Goal: Information Seeking & Learning: Check status

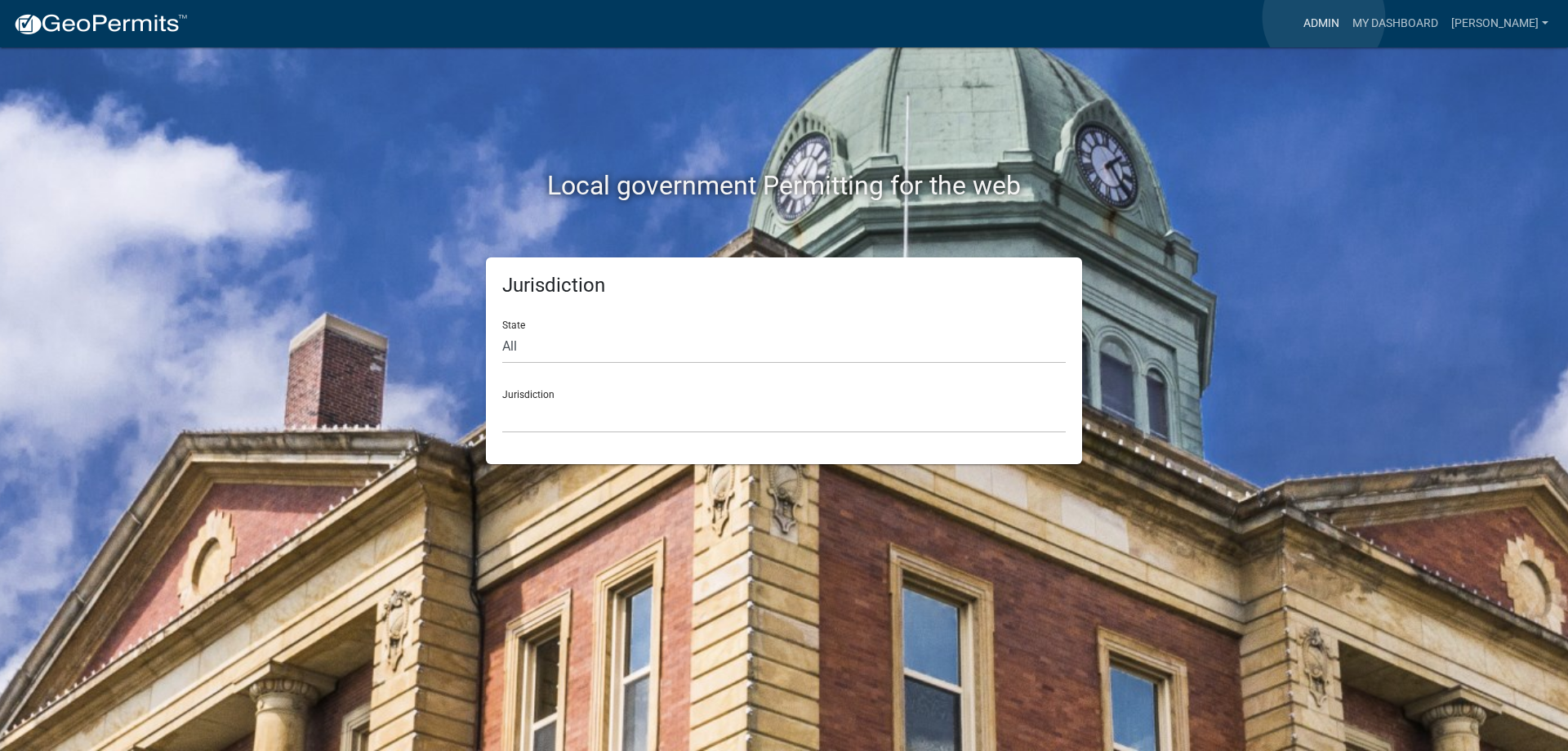
click at [1324, 17] on link "Admin" at bounding box center [1322, 23] width 49 height 31
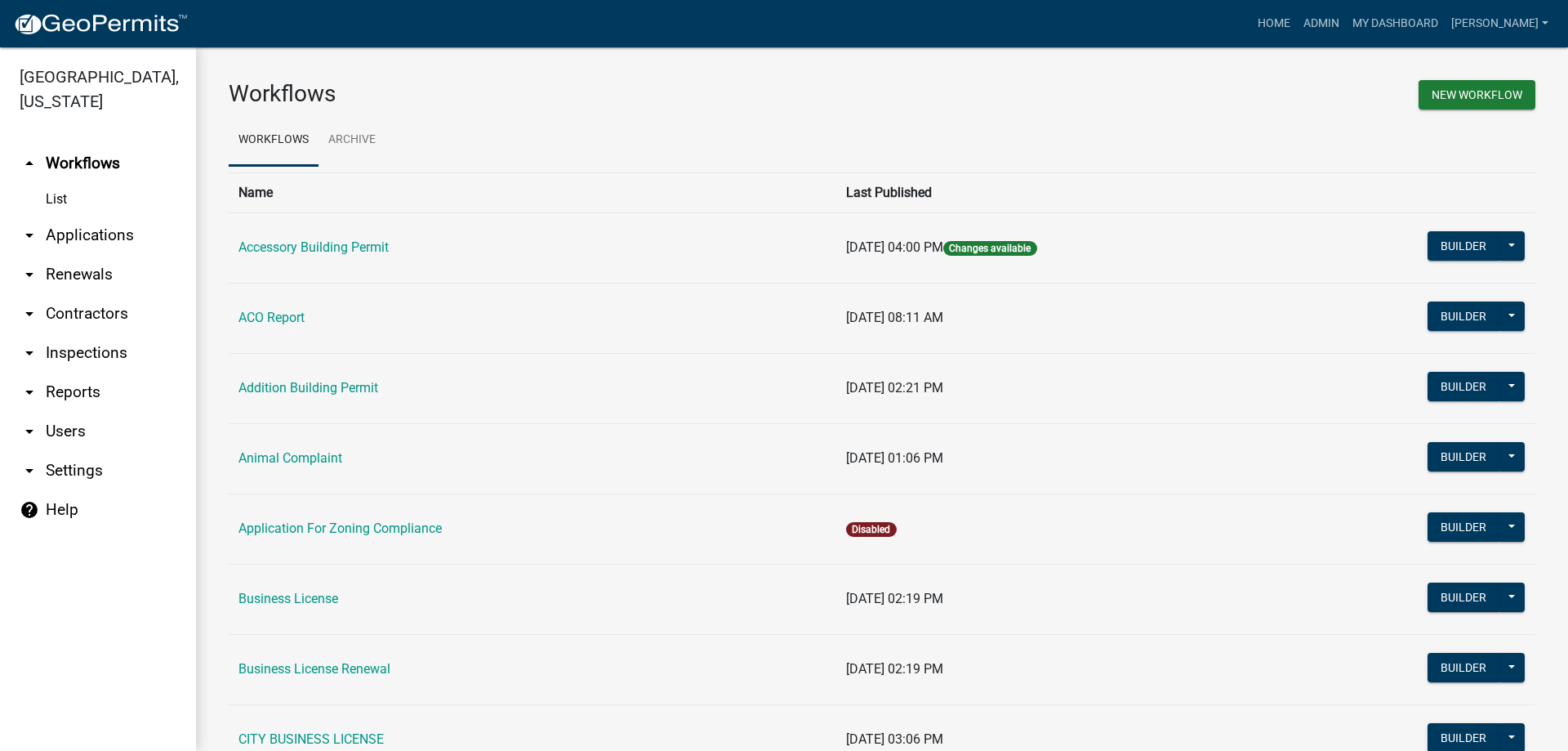
click at [95, 232] on link "arrow_drop_down Applications" at bounding box center [98, 235] width 196 height 39
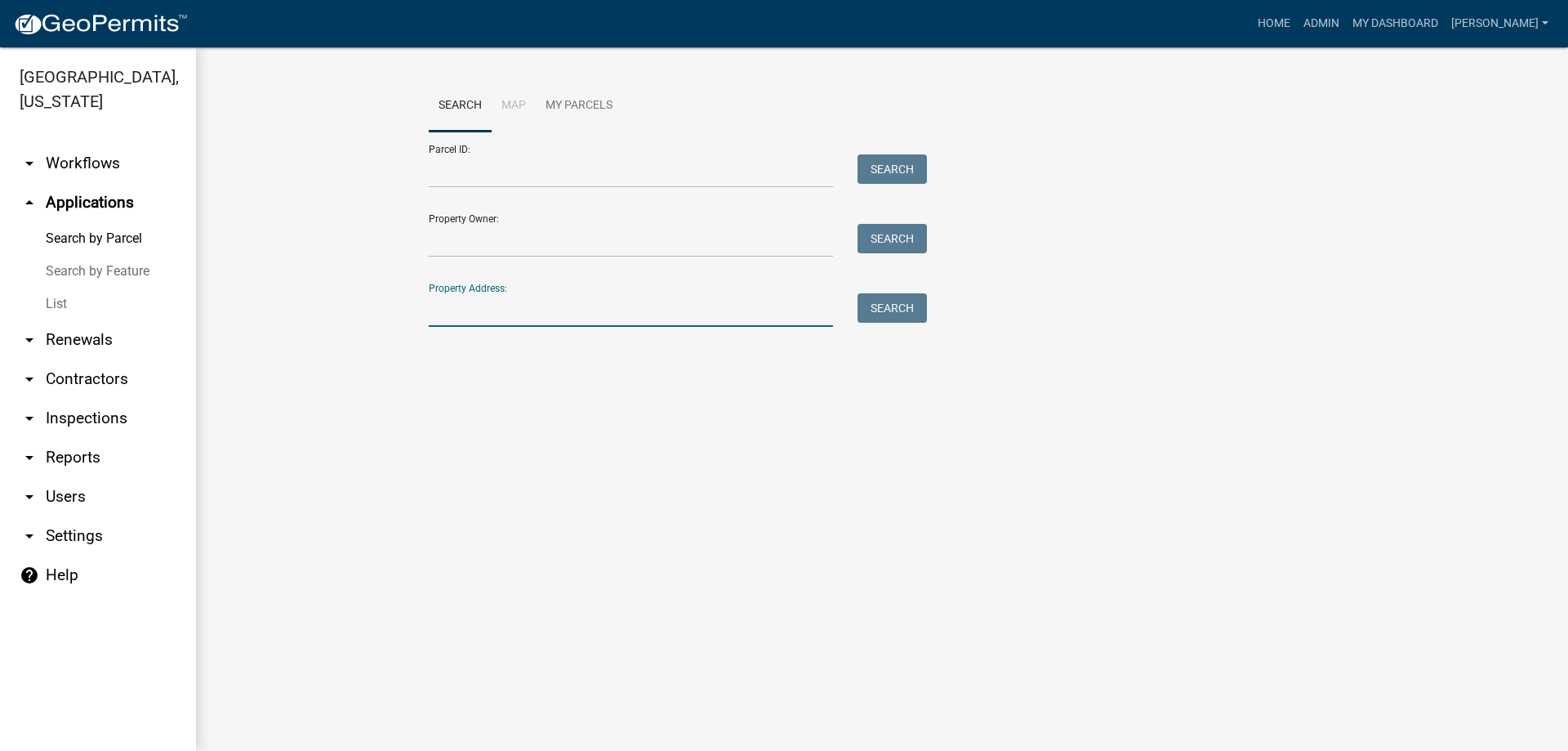
click at [517, 307] on input "Property Address:" at bounding box center [630, 310] width 404 height 33
type input "98"
click at [899, 307] on button "Search" at bounding box center [892, 309] width 70 height 30
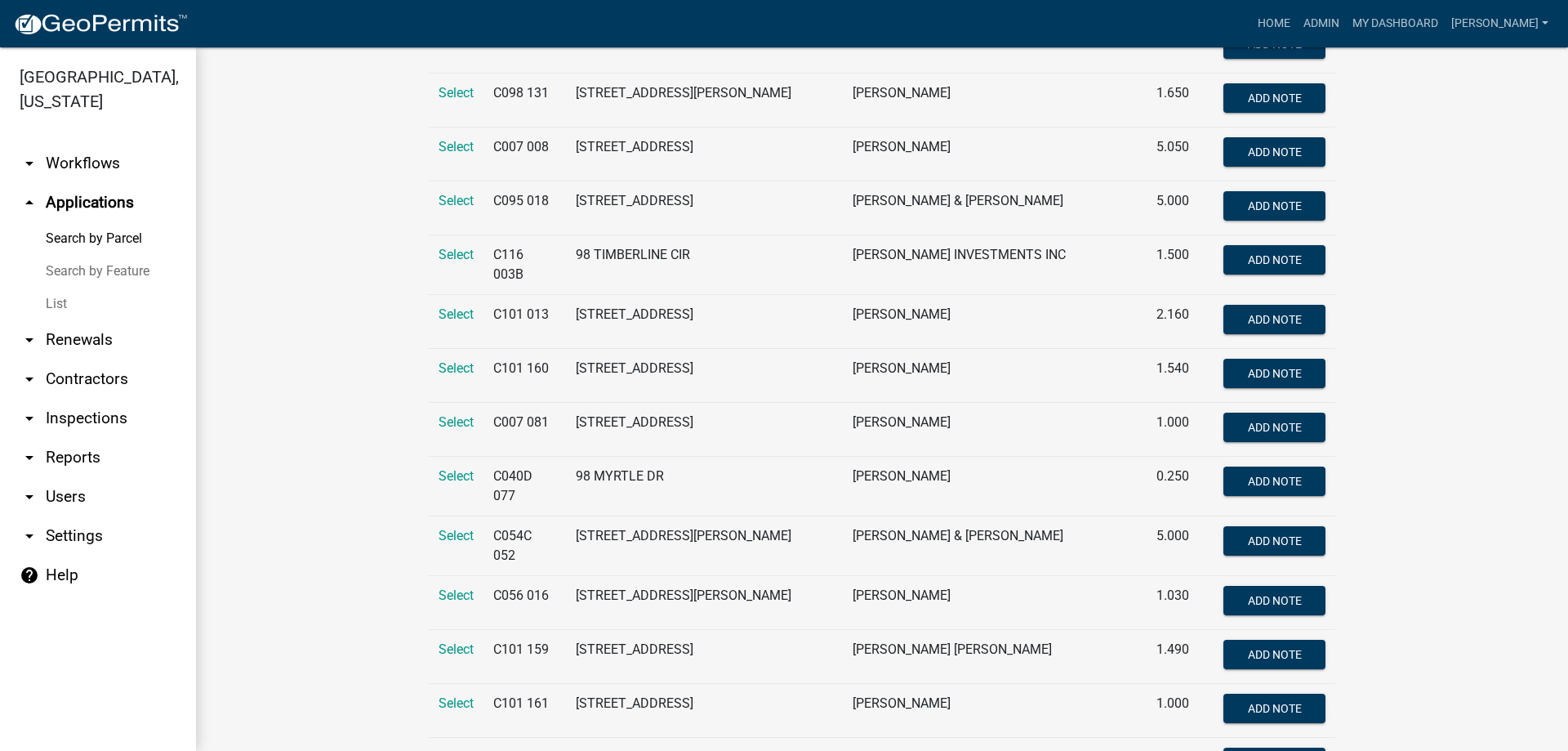
scroll to position [490, 0]
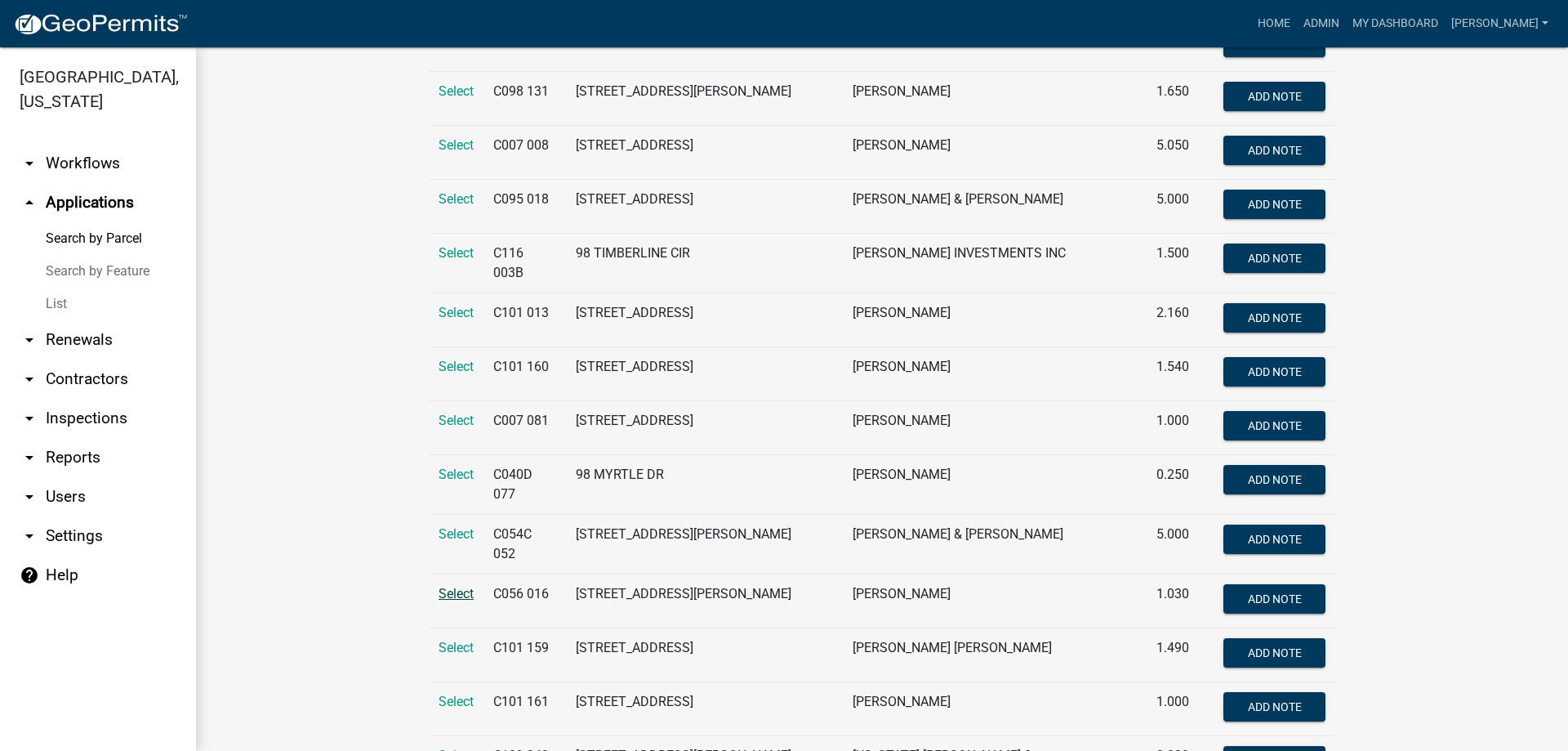
click at [454, 586] on span "Select" at bounding box center [456, 593] width 35 height 16
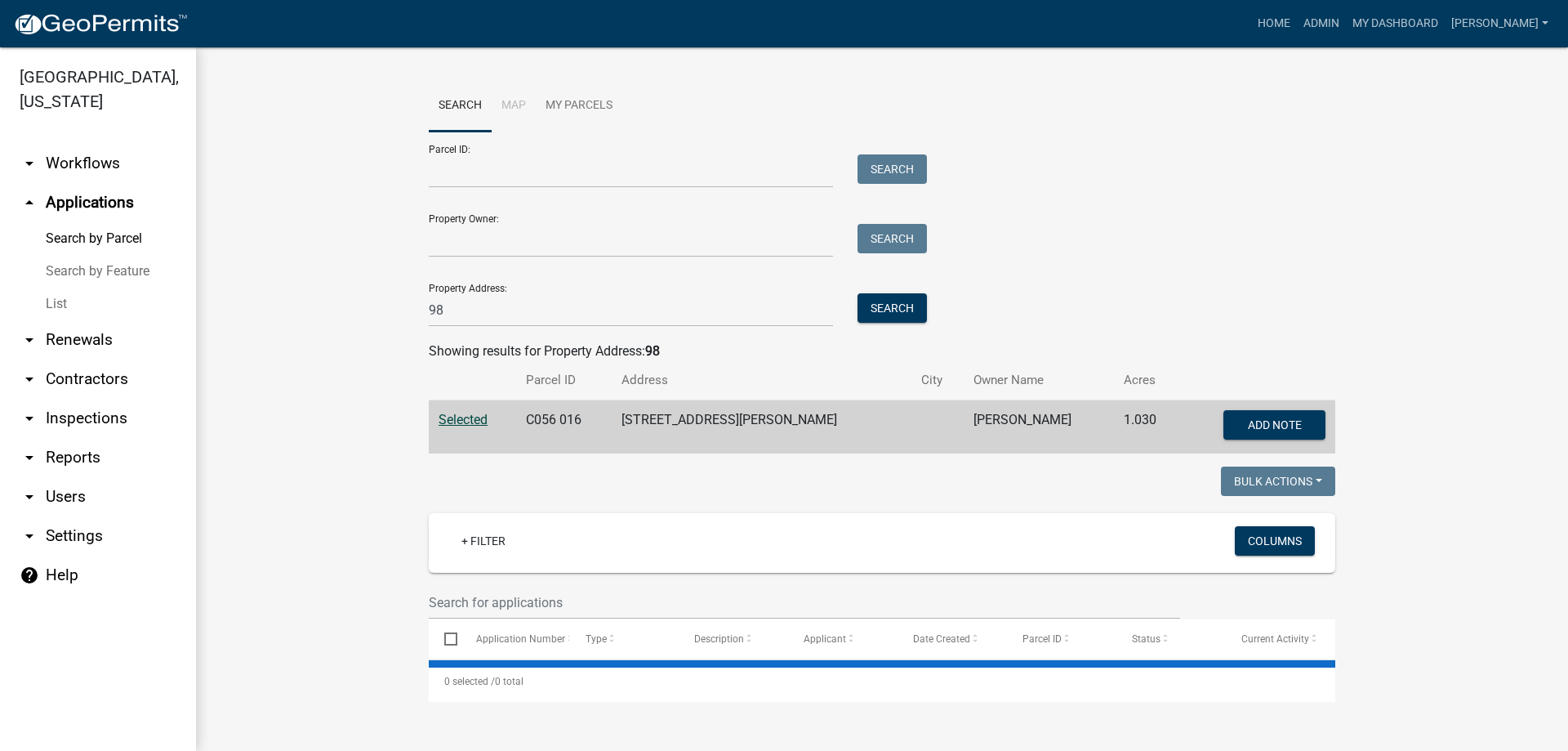
scroll to position [0, 0]
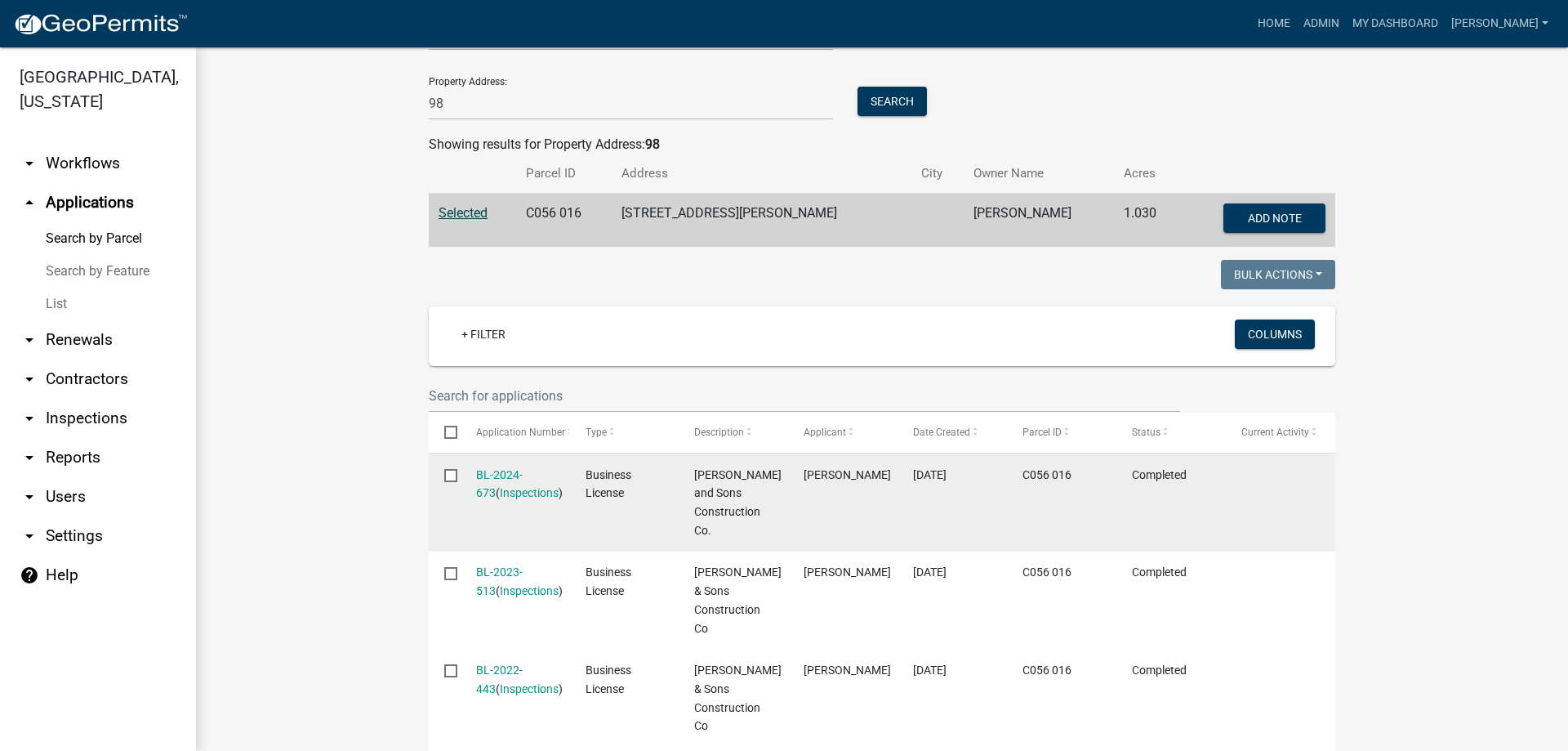
scroll to position [246, 0]
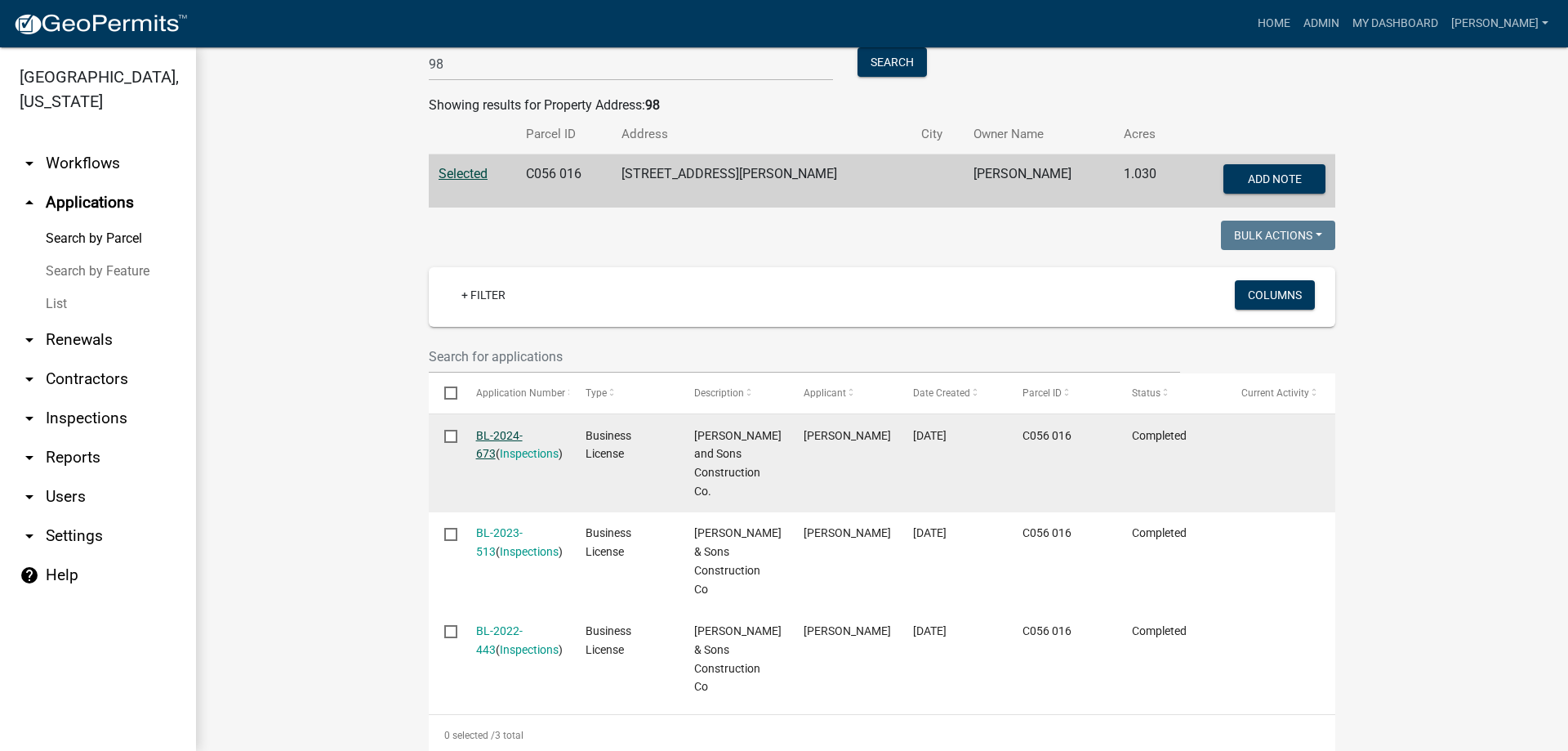
click at [507, 433] on link "BL-2024-673" at bounding box center [499, 444] width 46 height 32
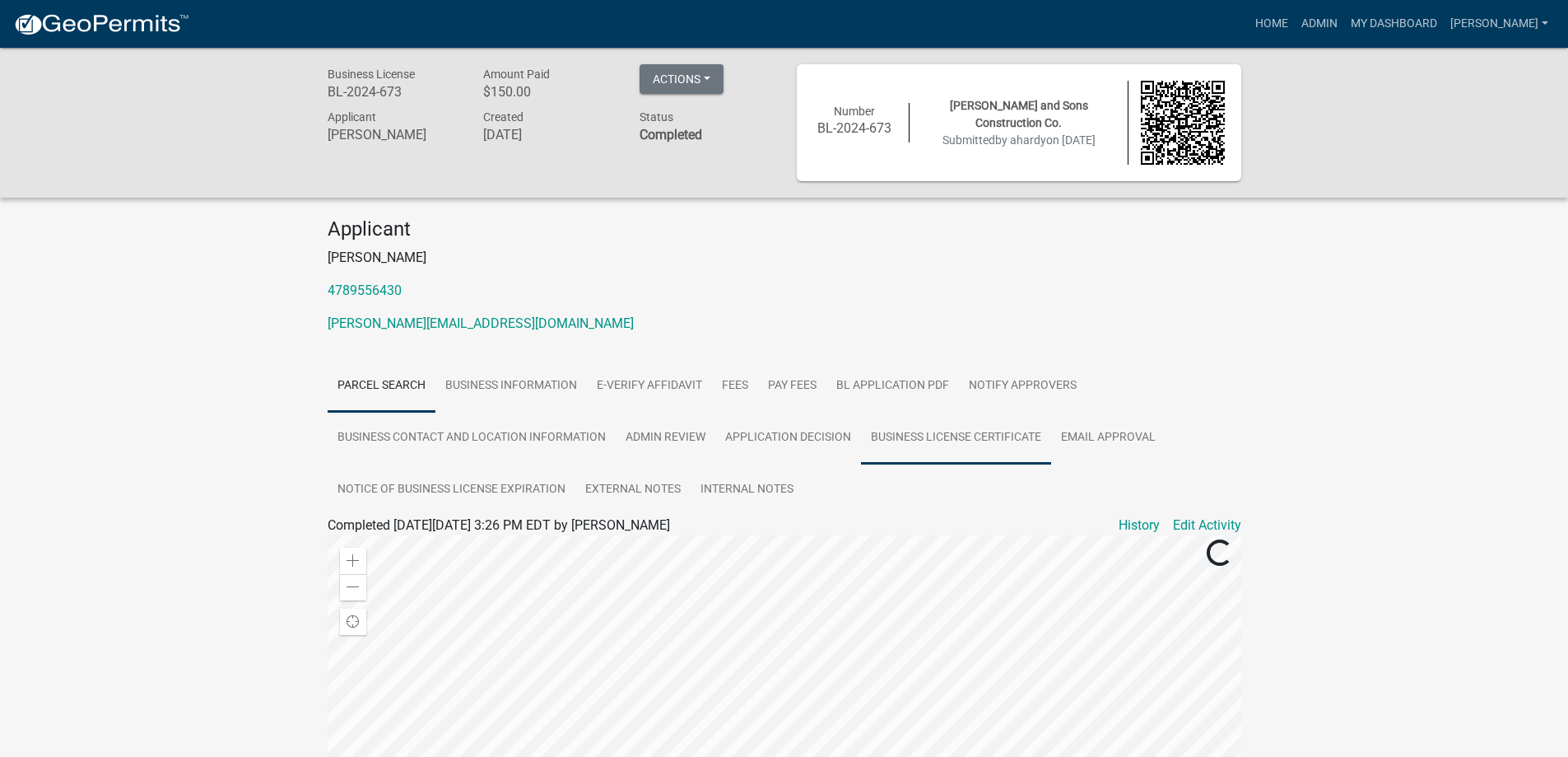
click at [969, 439] on link "Business License Certificate" at bounding box center [955, 438] width 190 height 52
click at [397, 543] on link "Business License Certificate" at bounding box center [408, 544] width 162 height 16
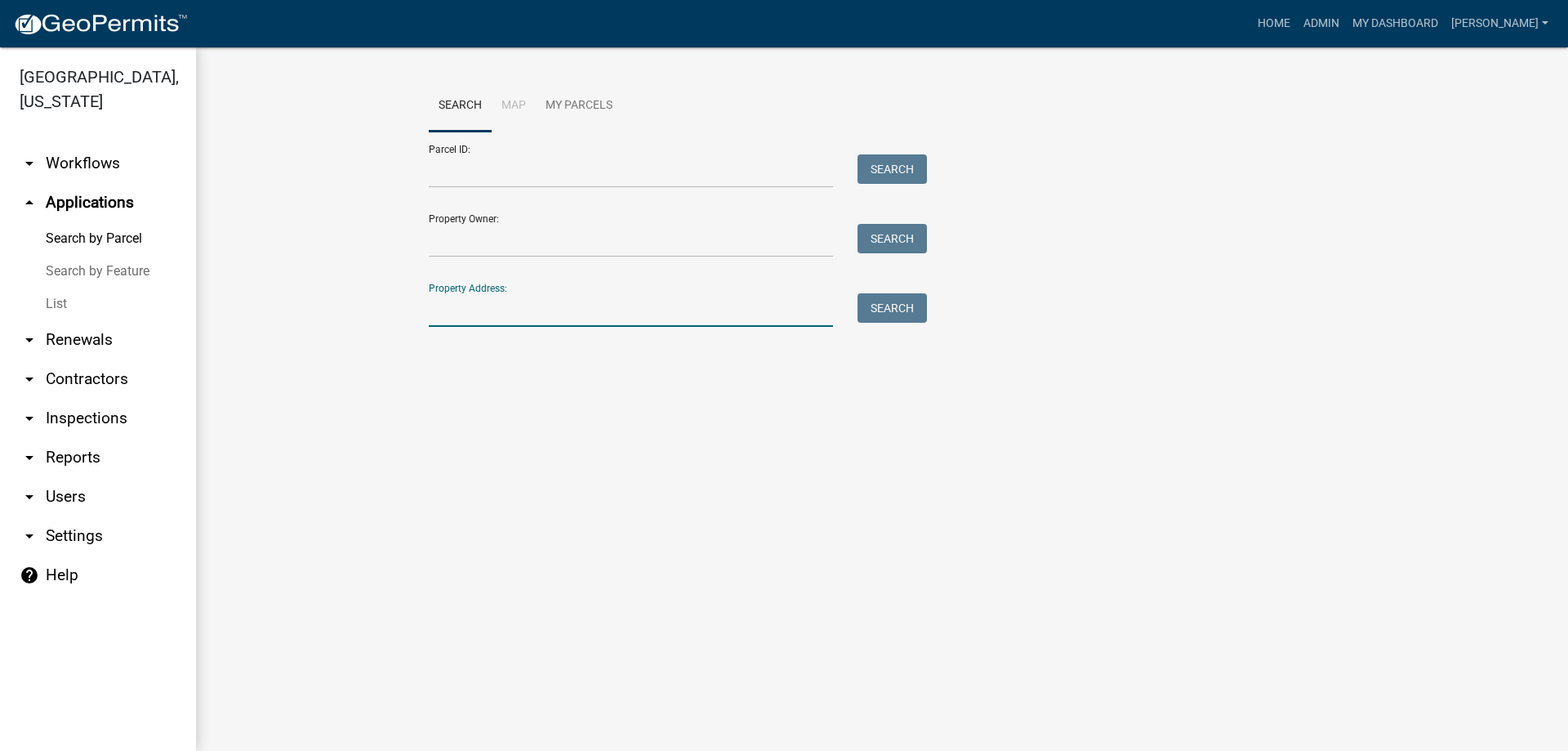
click at [498, 301] on input "Property Address:" at bounding box center [630, 310] width 404 height 33
type input "98"
click at [900, 299] on button "Search" at bounding box center [892, 309] width 70 height 30
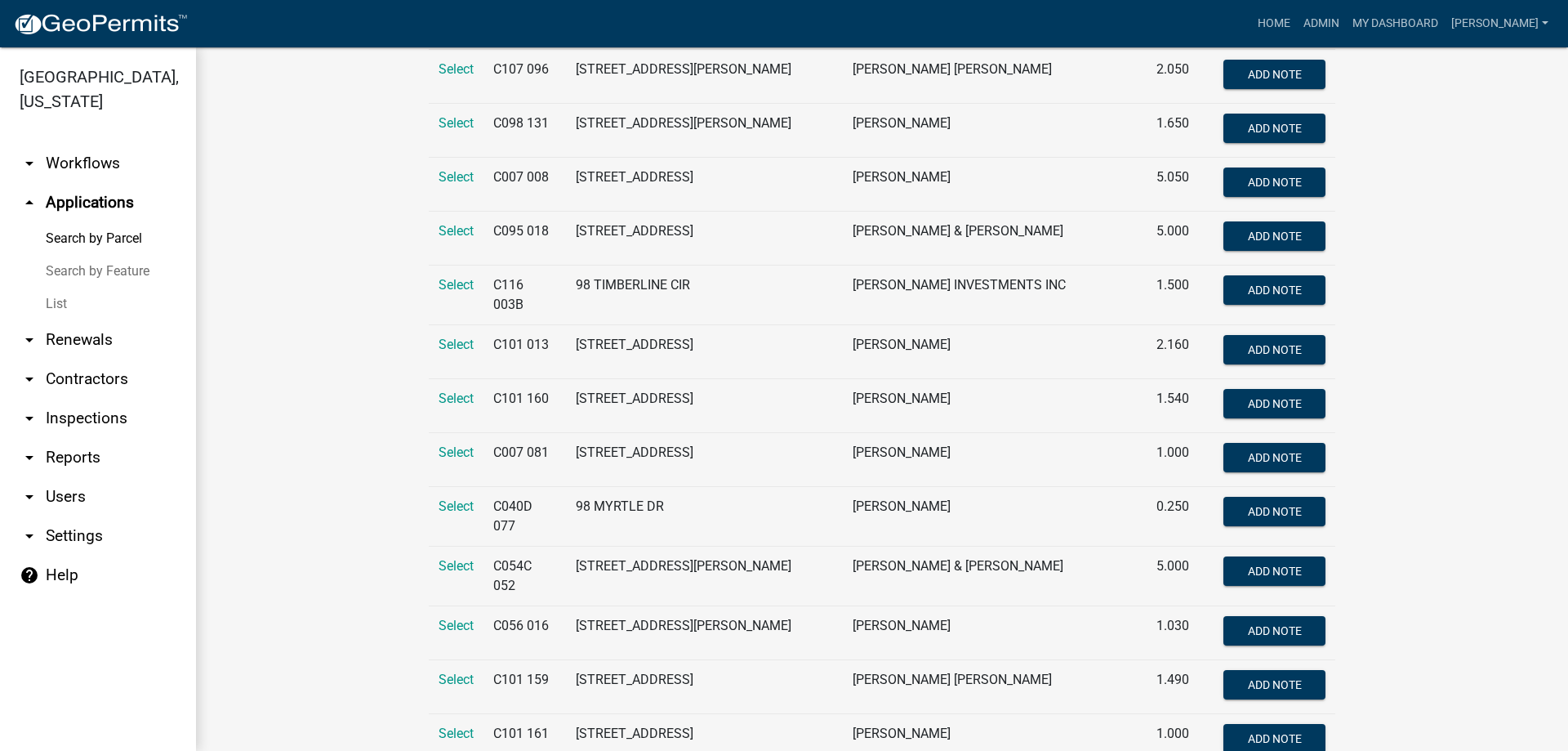
scroll to position [572, 0]
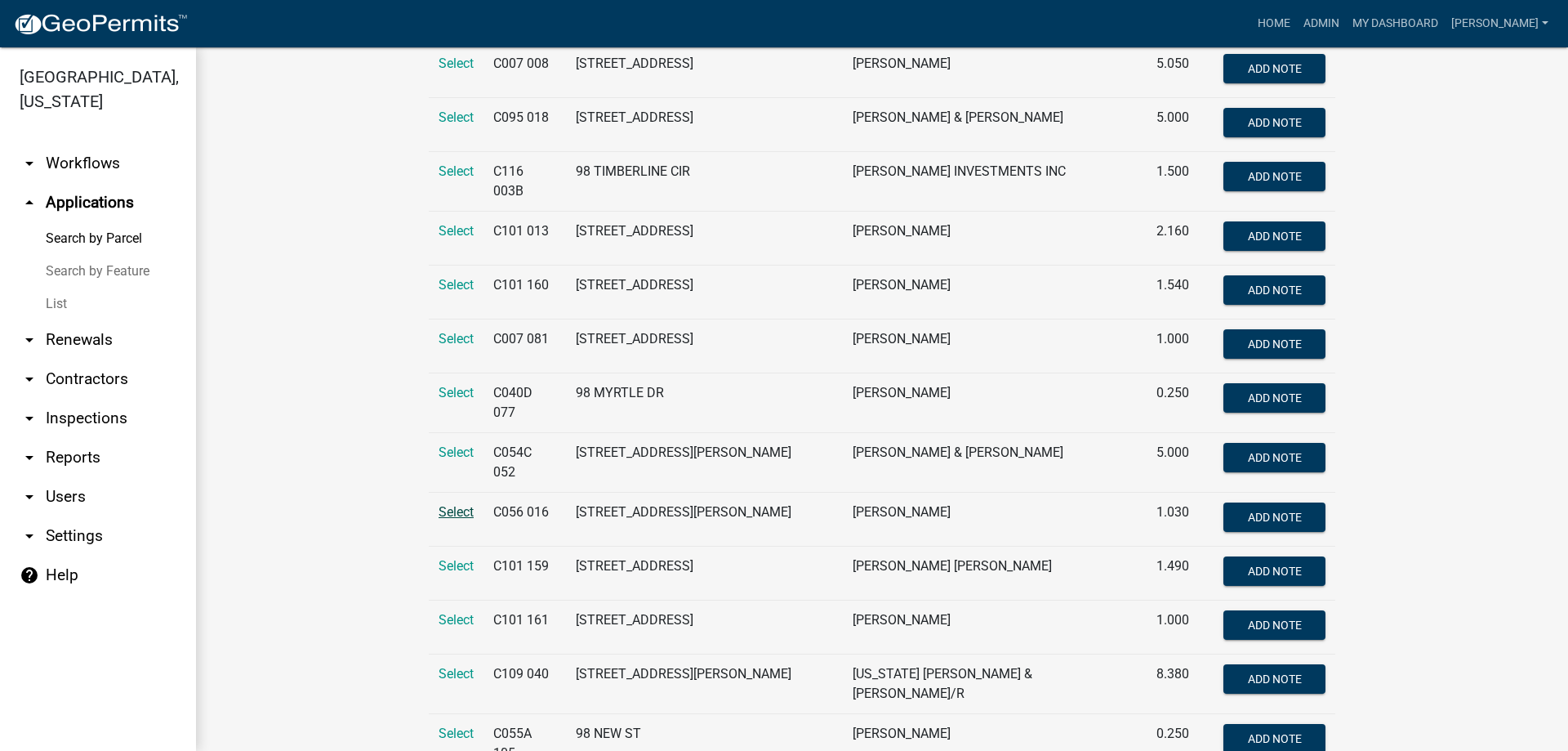
click at [457, 504] on span "Select" at bounding box center [456, 511] width 35 height 16
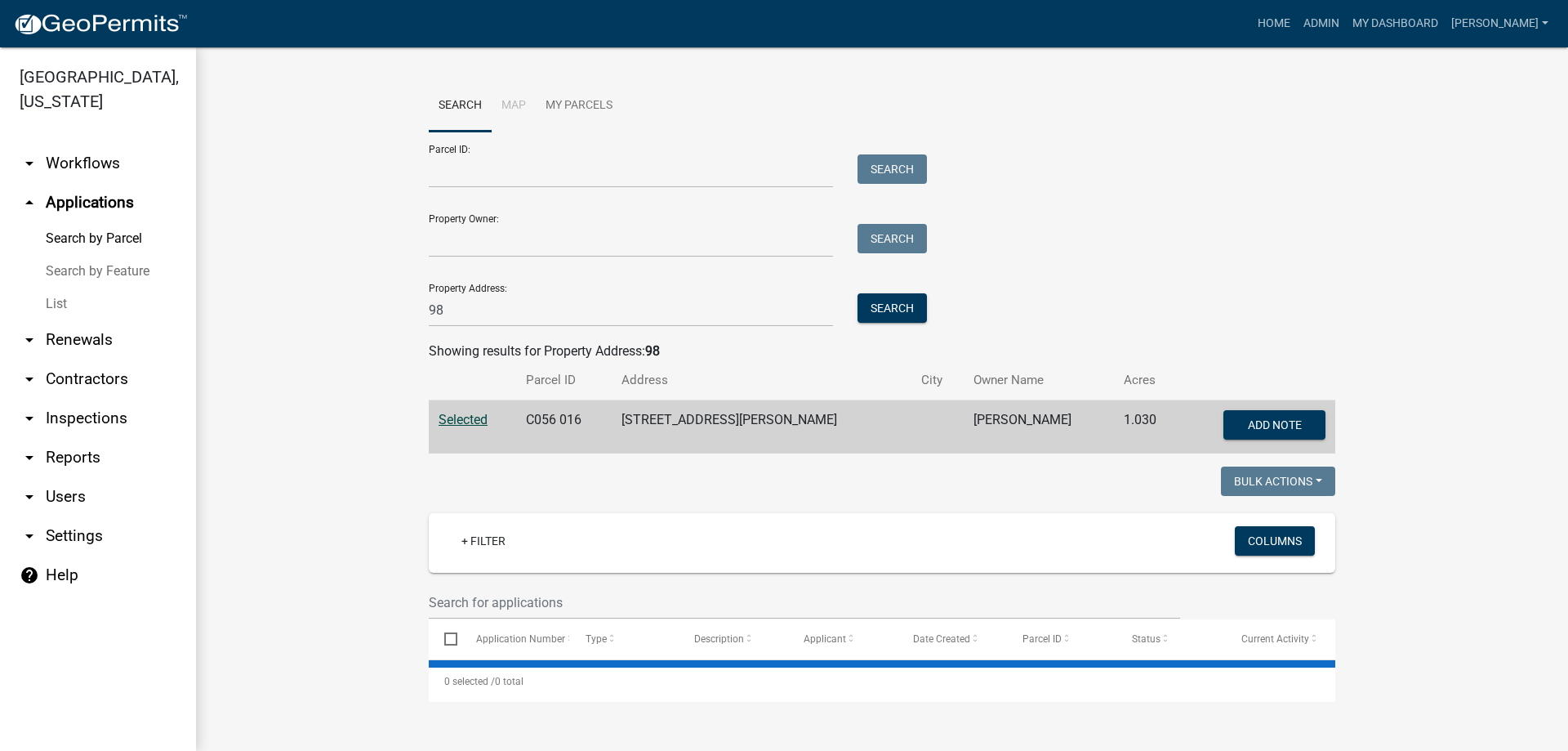
scroll to position [0, 0]
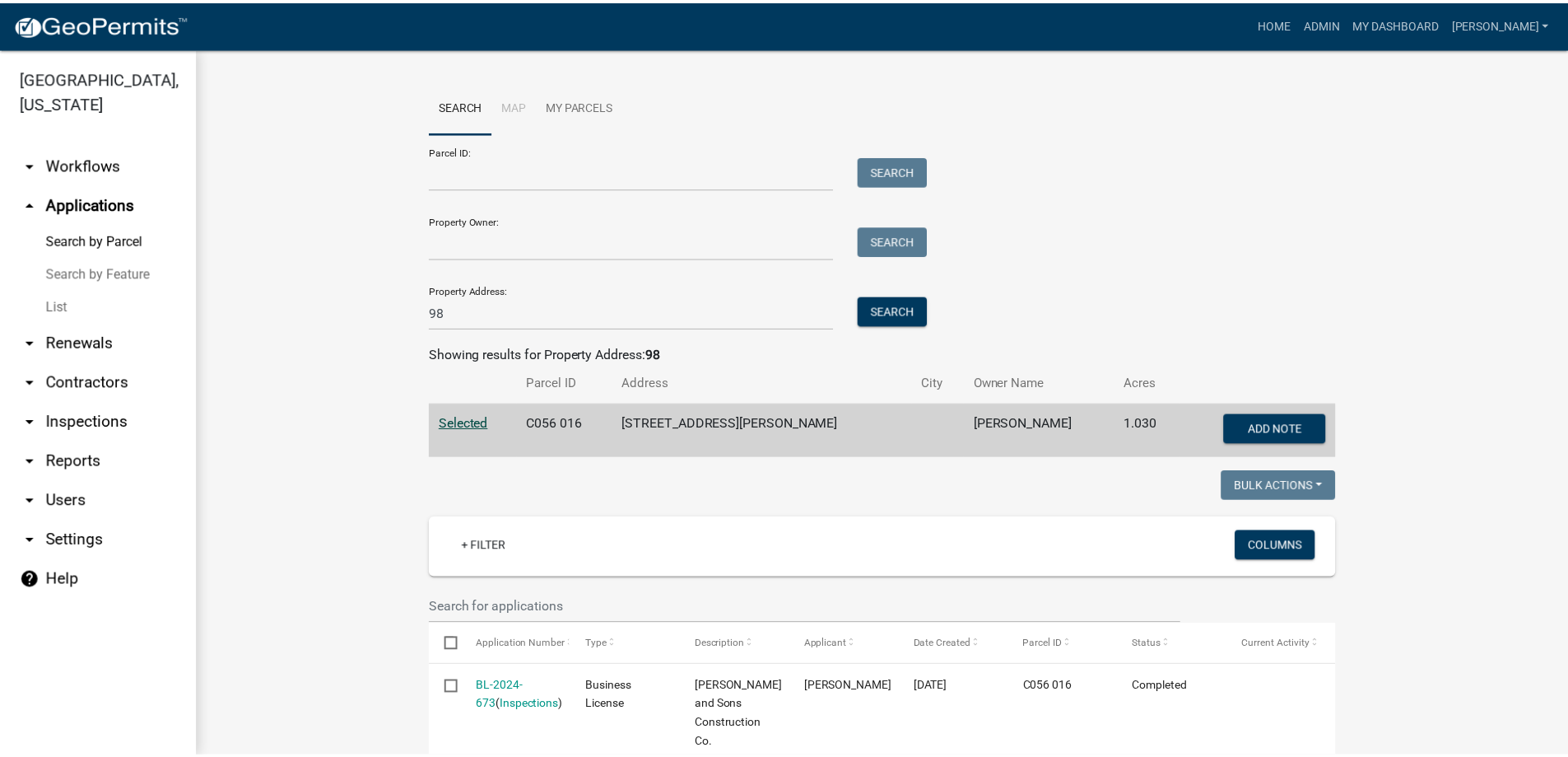
scroll to position [247, 0]
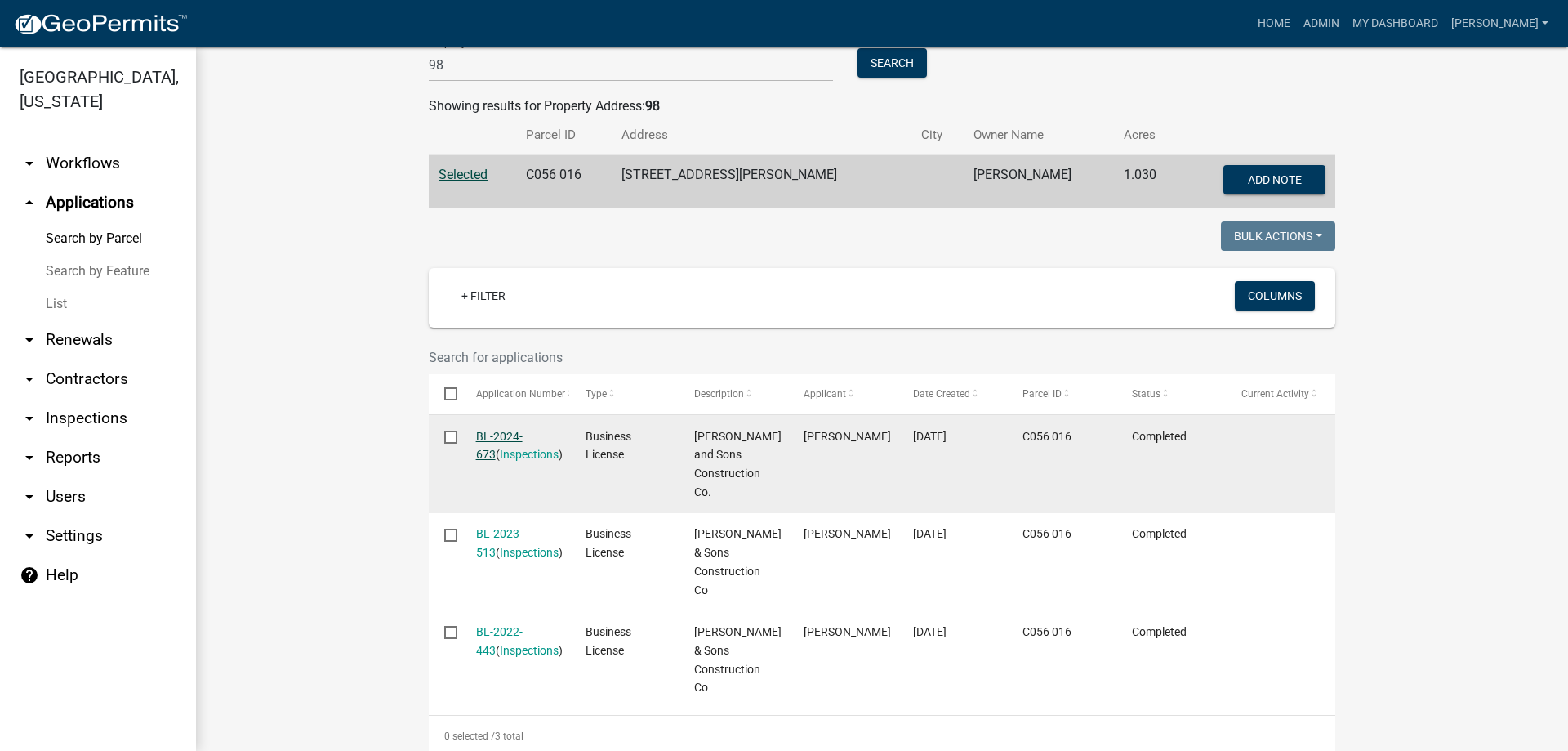
click at [511, 435] on link "BL-2024-673" at bounding box center [499, 445] width 46 height 32
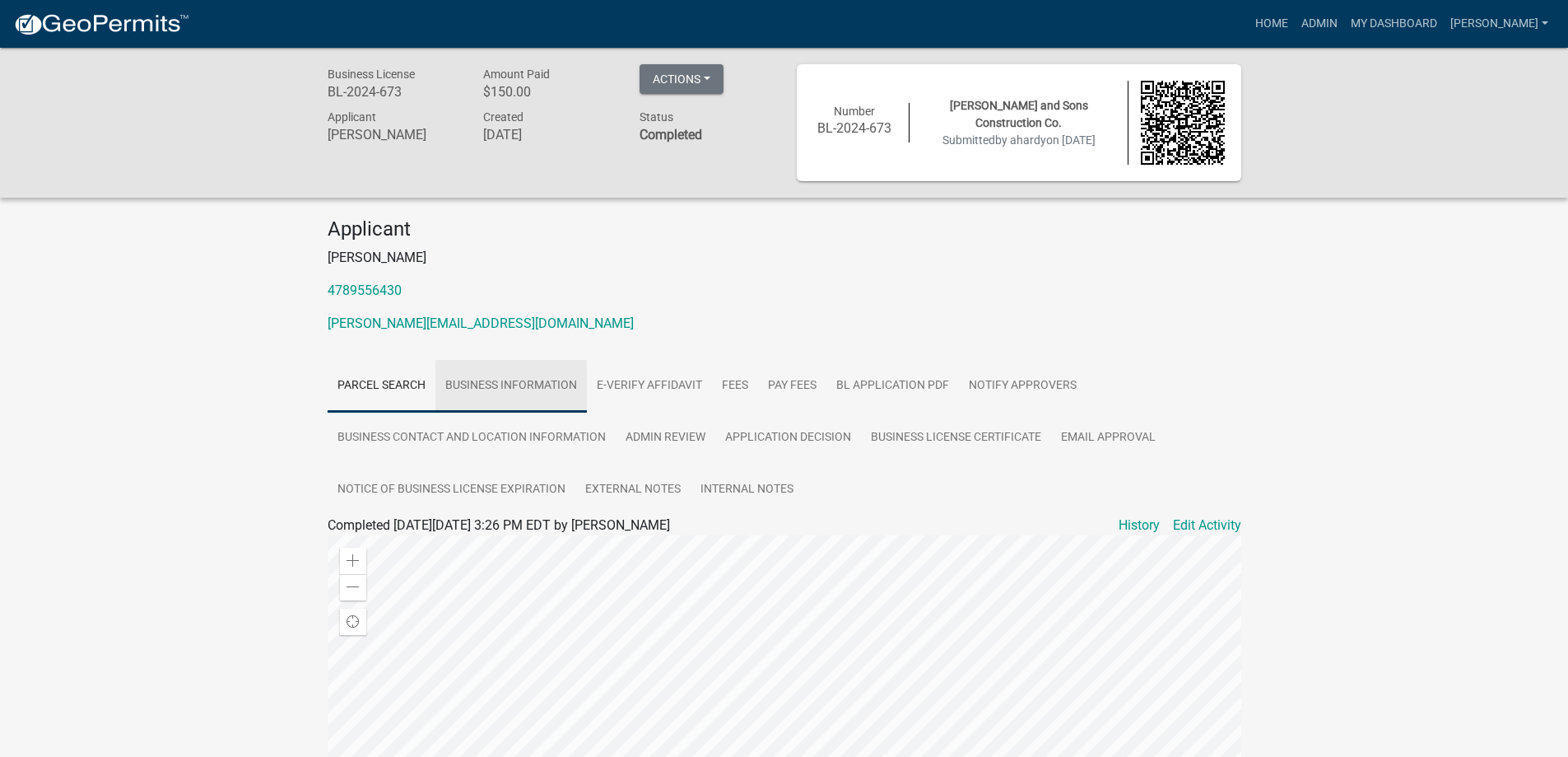
click at [518, 388] on link "Business Information" at bounding box center [511, 386] width 152 height 52
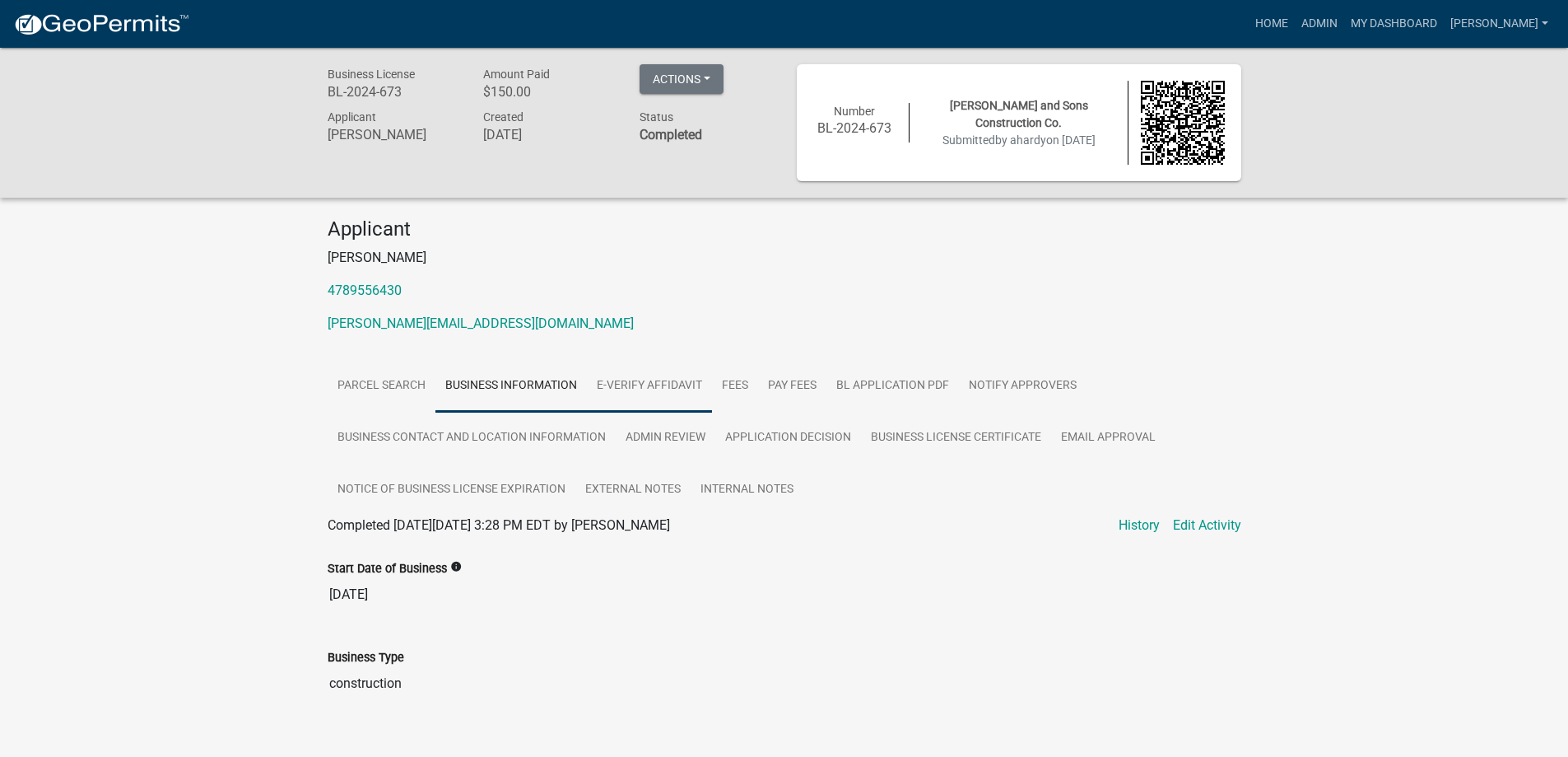
click at [643, 382] on link "E-Verify Affidavit" at bounding box center [650, 386] width 126 height 52
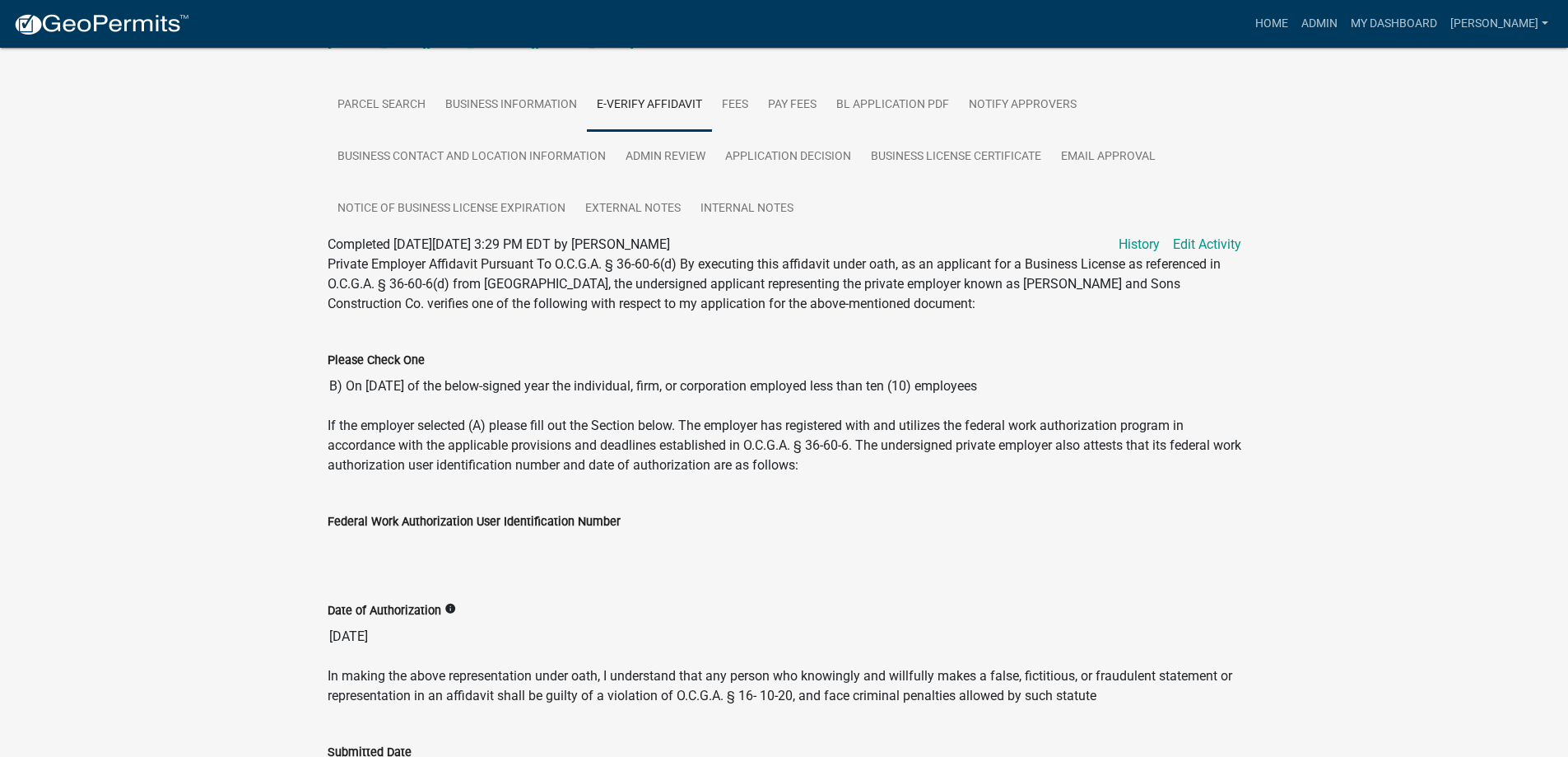
scroll to position [200, 0]
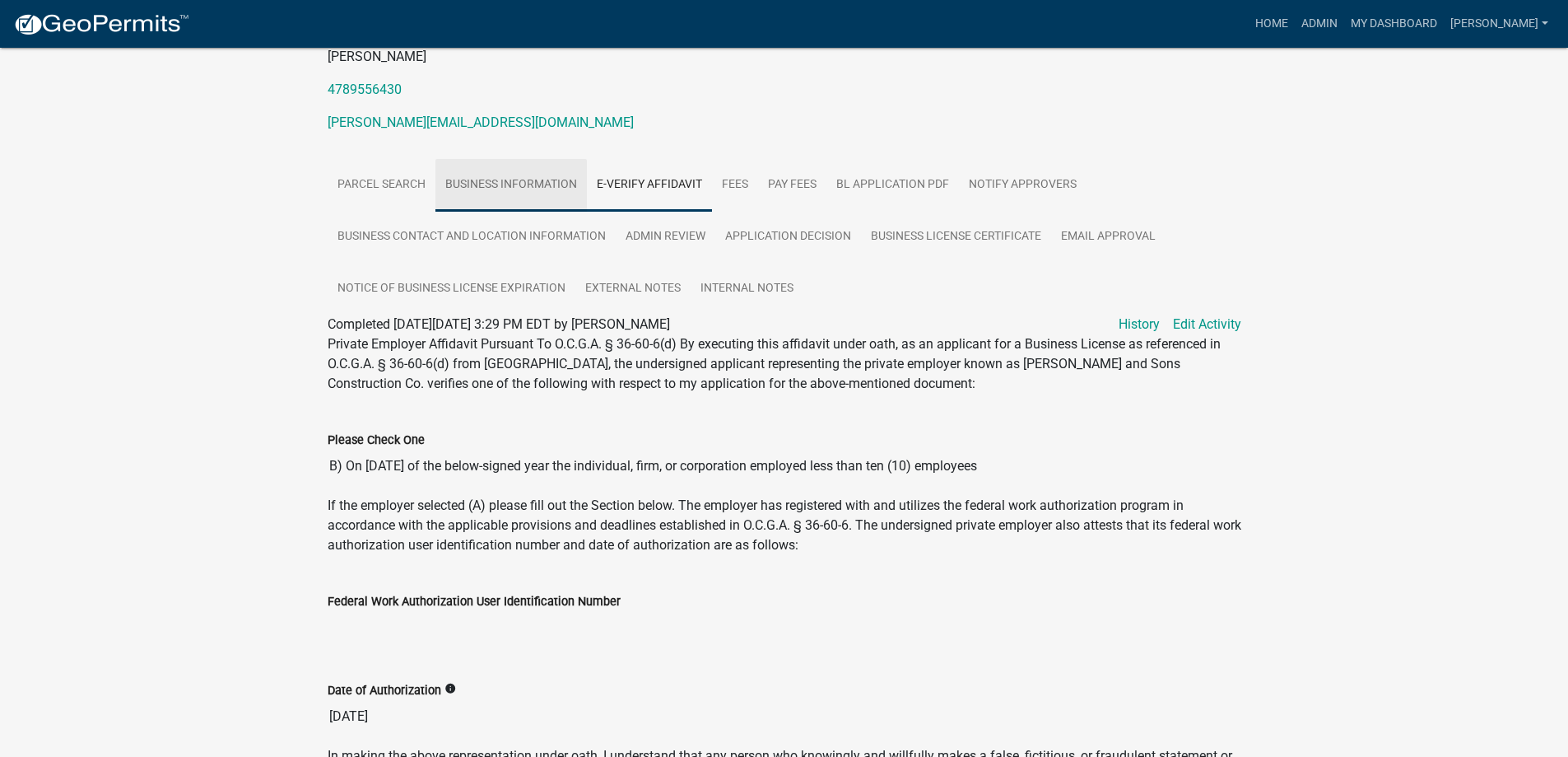
click at [451, 183] on link "Business Information" at bounding box center [511, 186] width 152 height 52
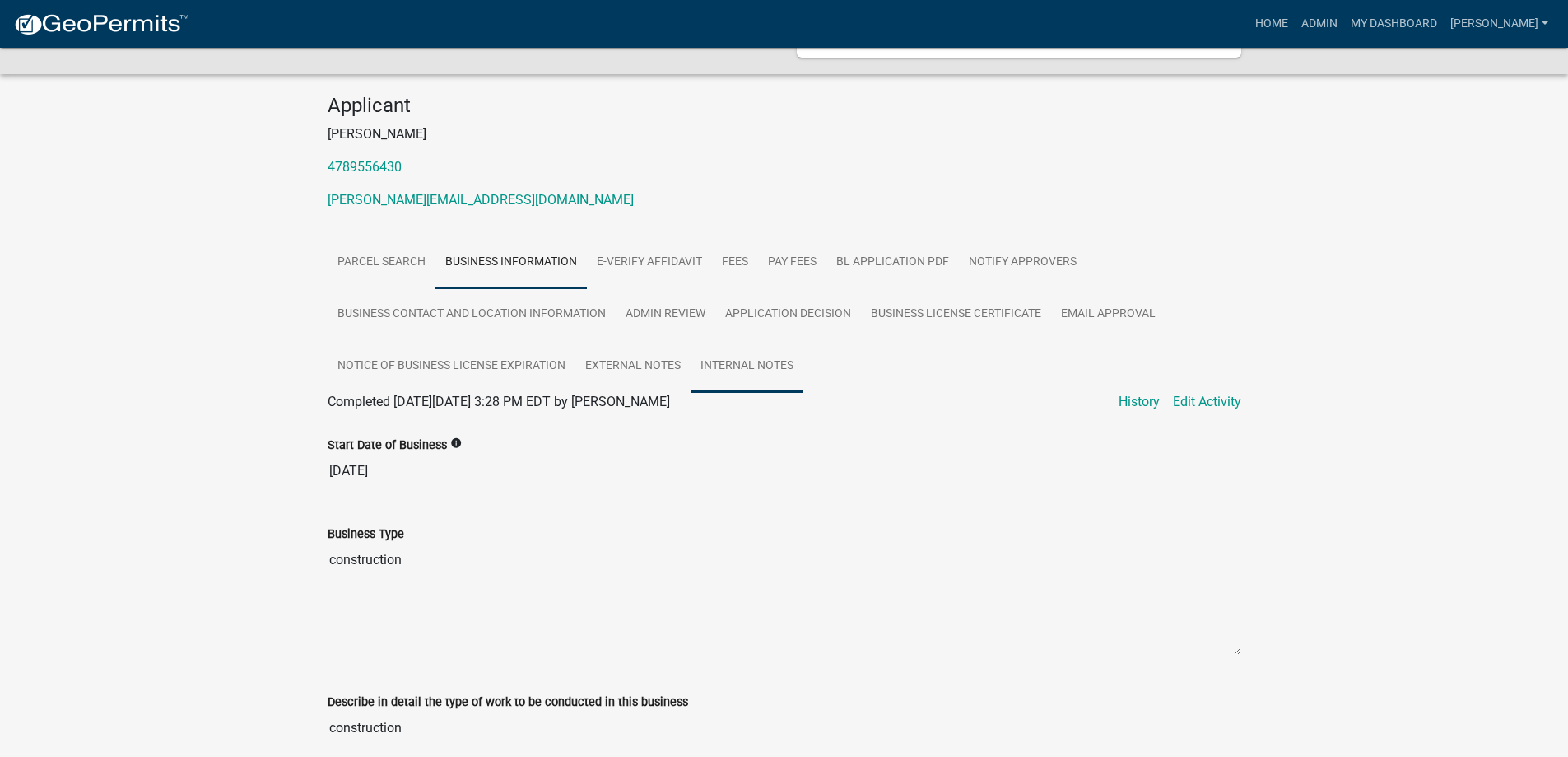
scroll to position [119, 0]
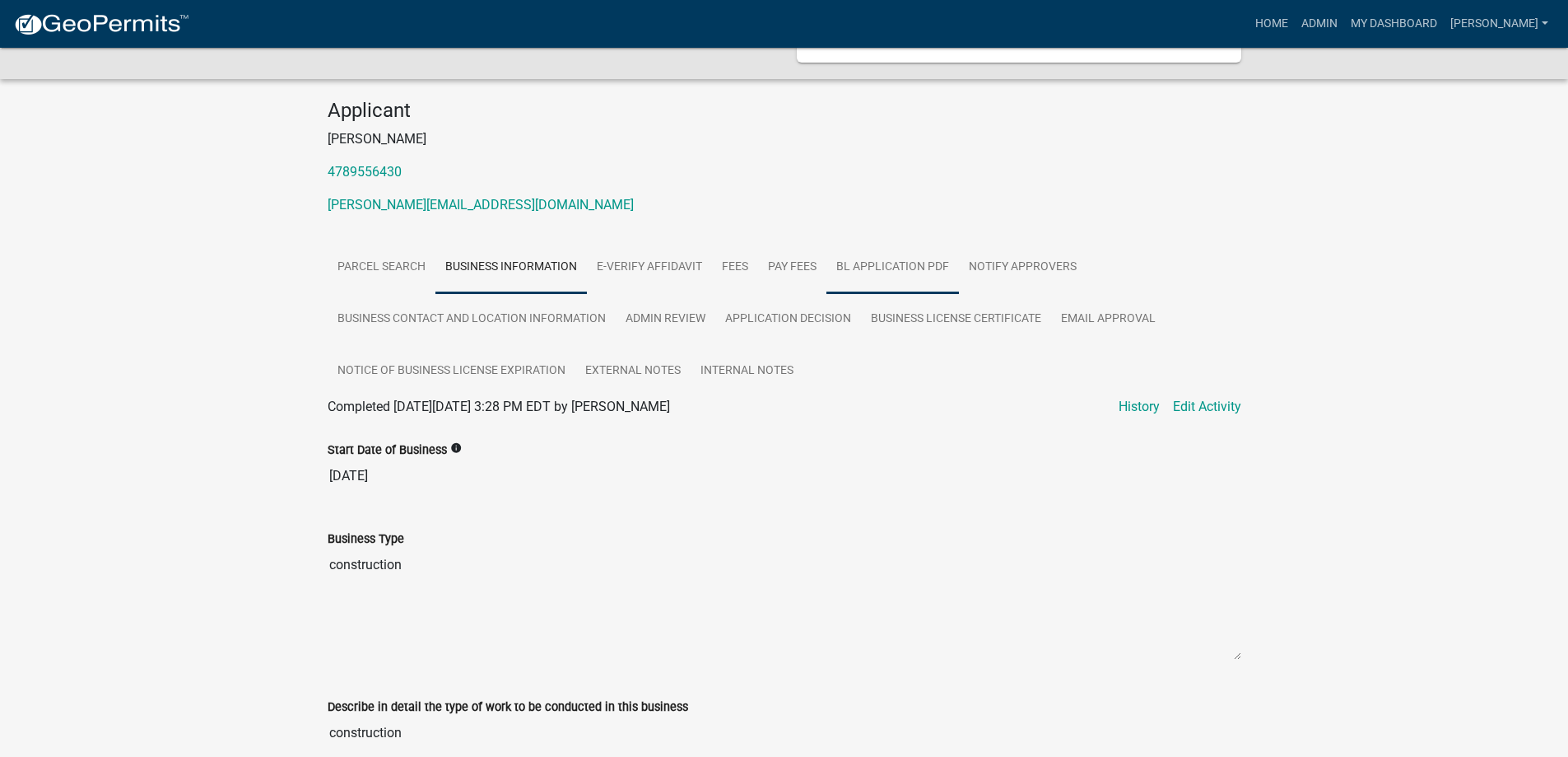
click at [865, 260] on link "BL Application PDF" at bounding box center [892, 268] width 132 height 52
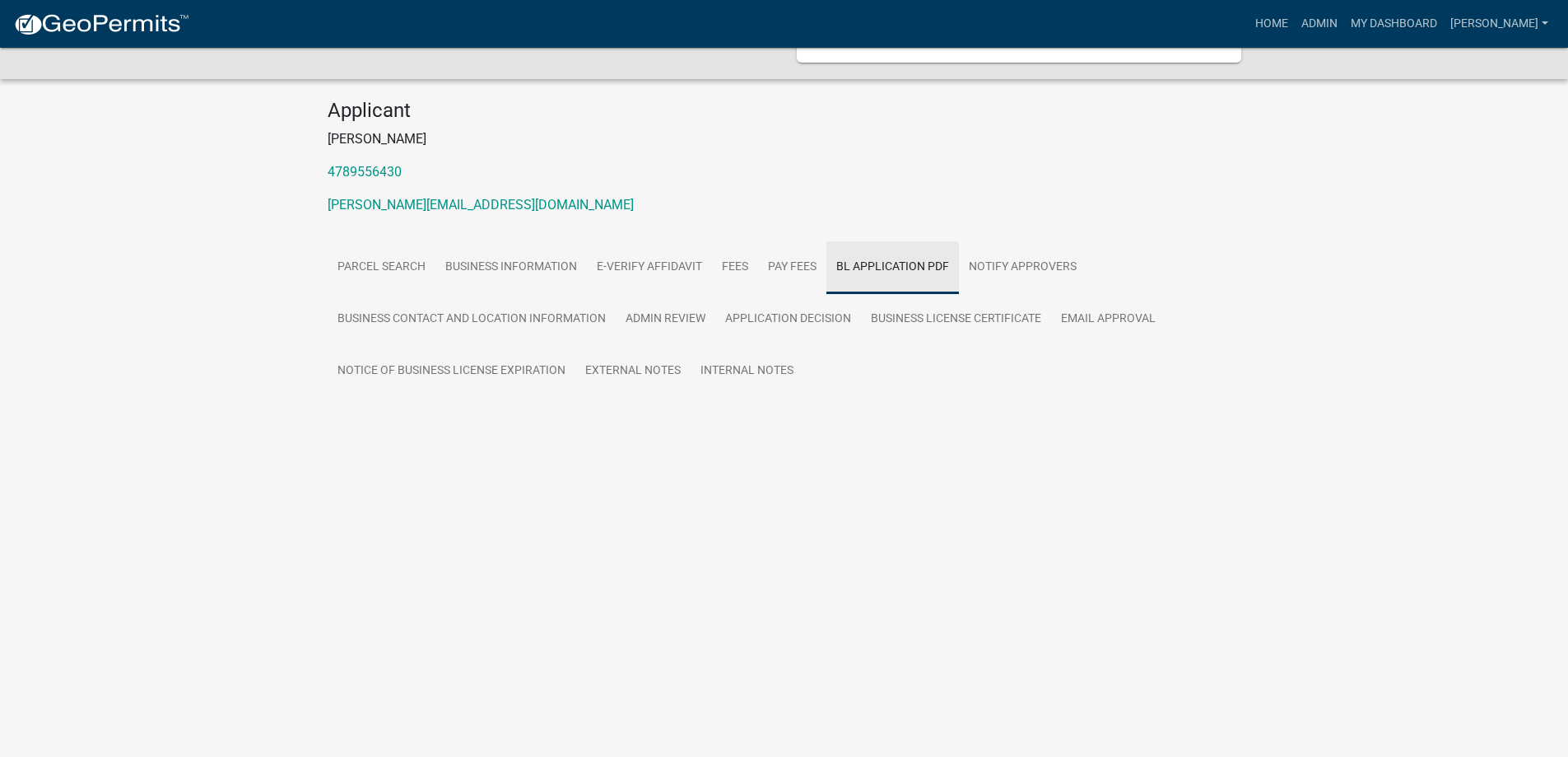
scroll to position [48, 0]
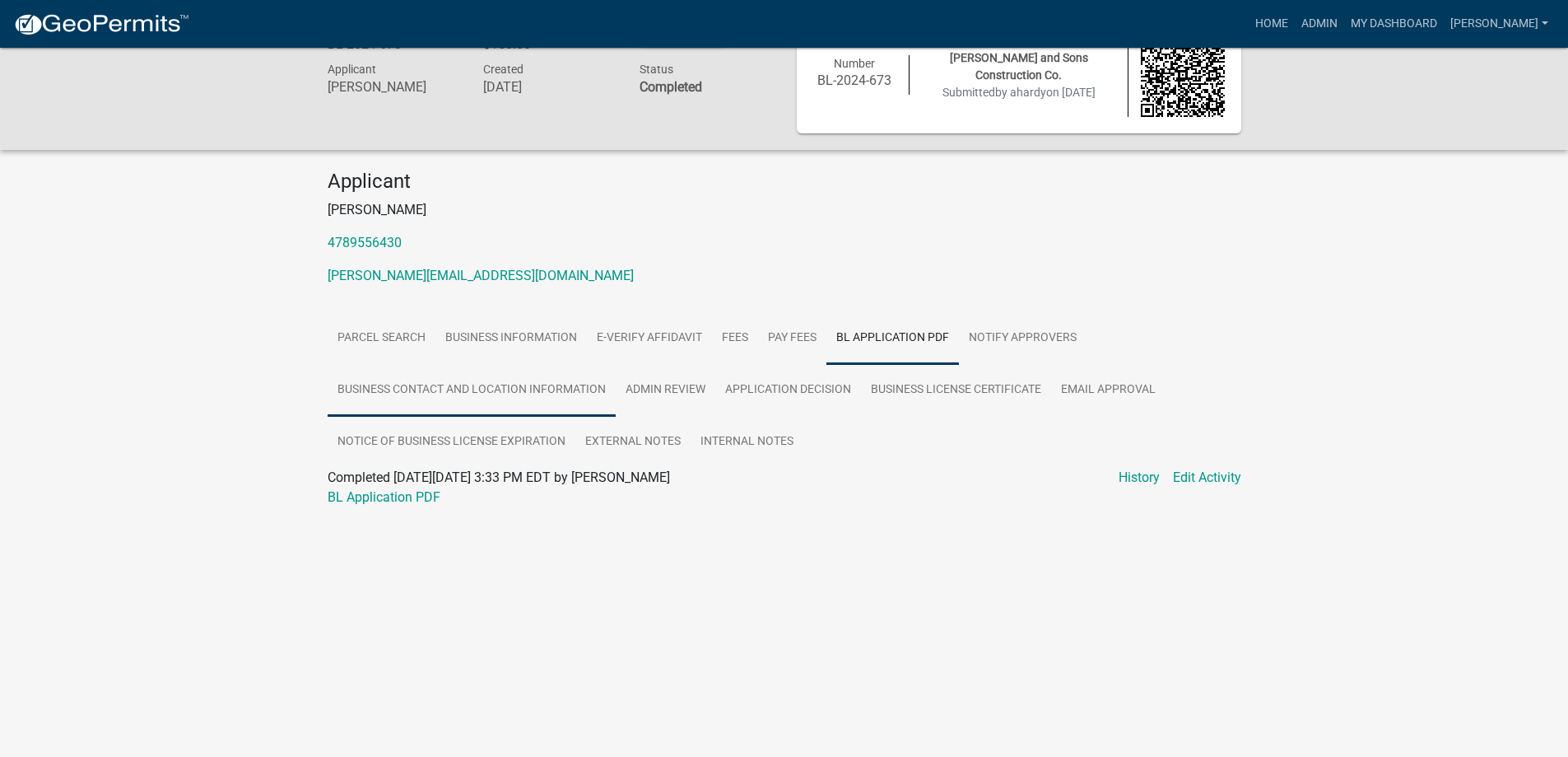
click at [452, 386] on link "Business Contact and Location Information" at bounding box center [472, 390] width 288 height 52
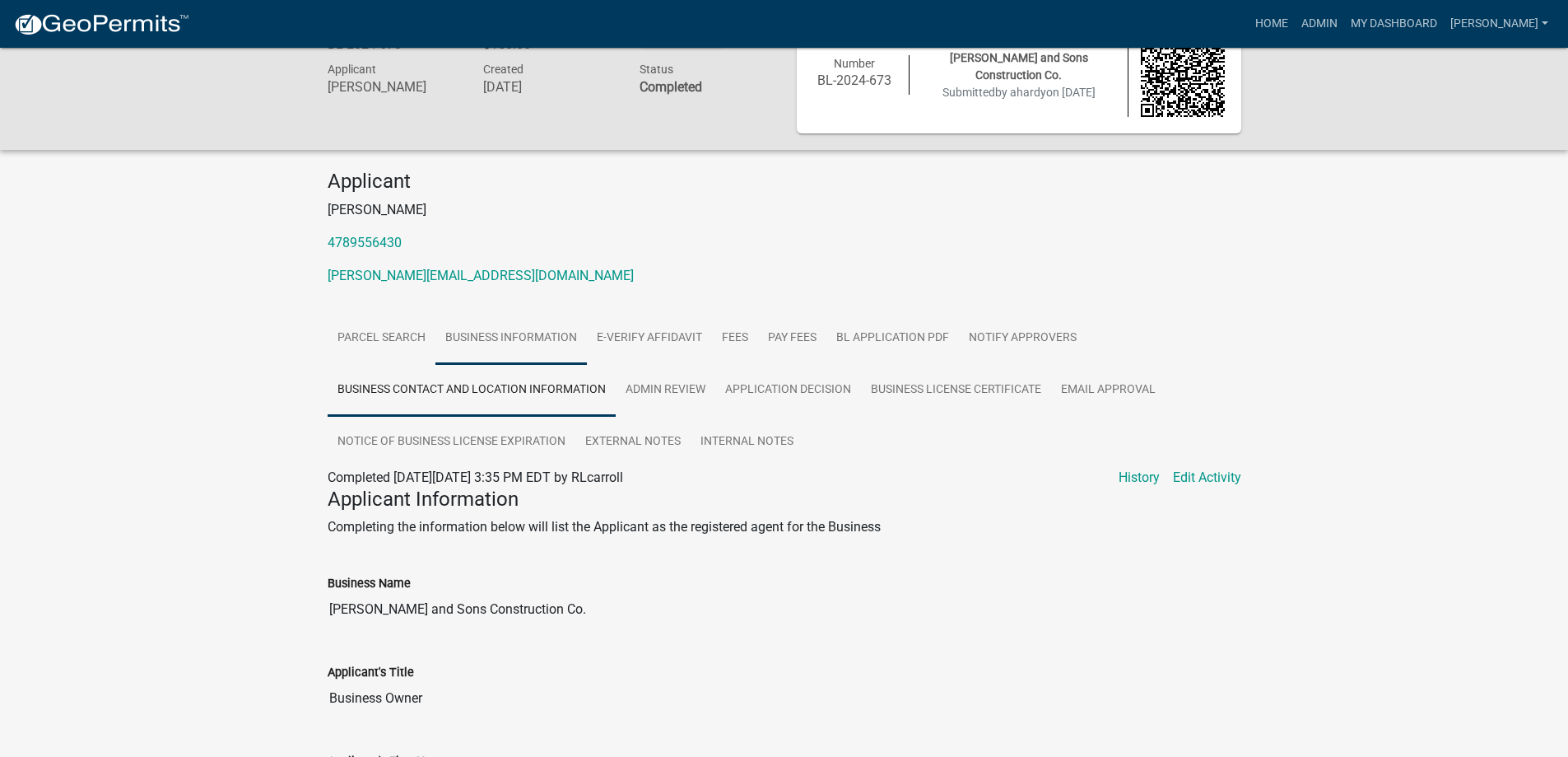
click at [512, 338] on link "Business Information" at bounding box center [511, 338] width 152 height 52
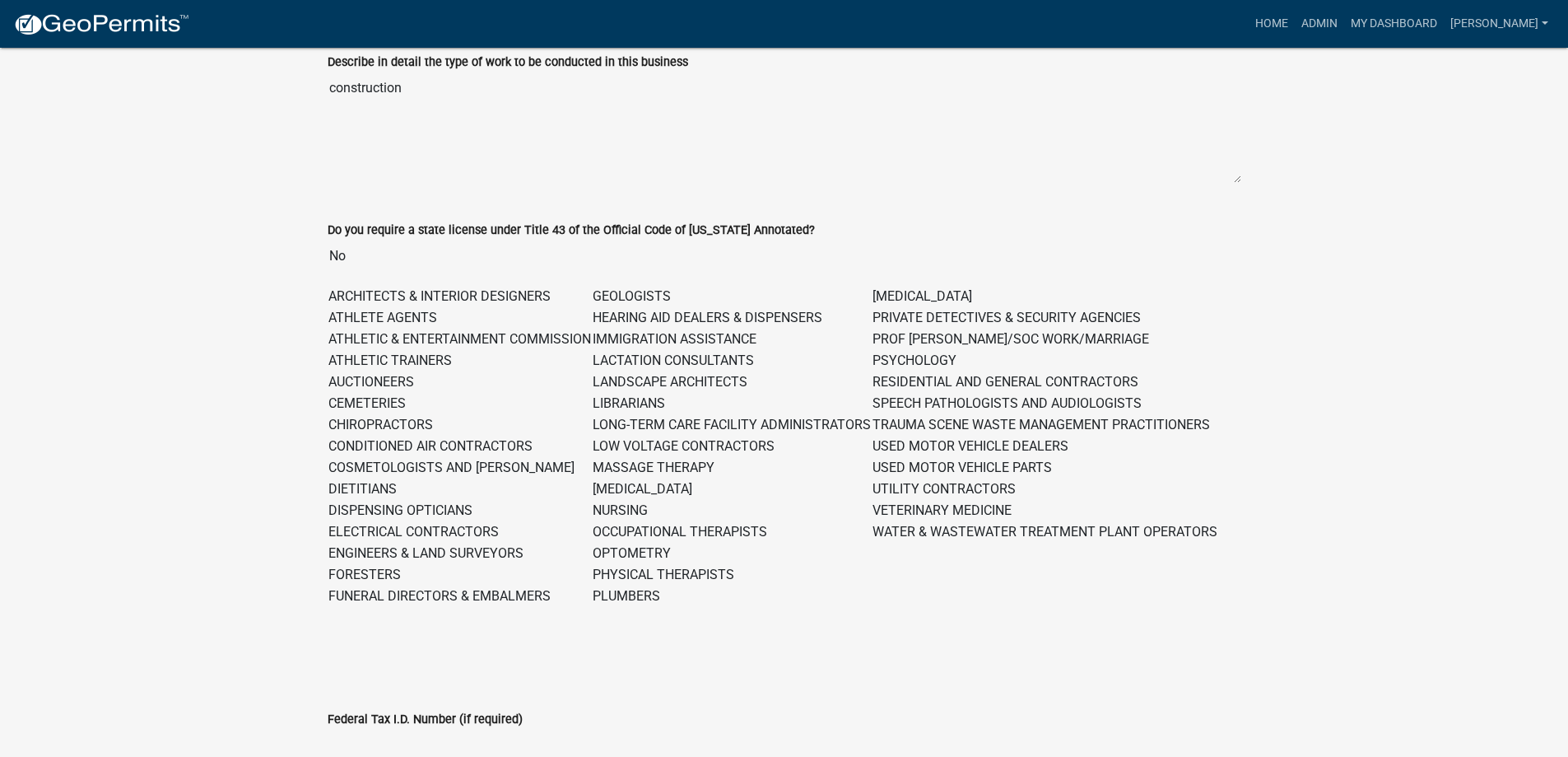
scroll to position [745, 0]
